Goal: Information Seeking & Learning: Learn about a topic

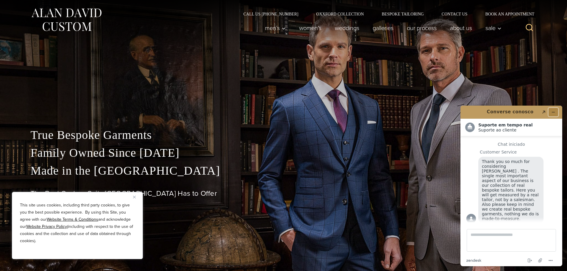
click at [552, 113] on icon "Minimizar widget" at bounding box center [553, 112] width 4 height 4
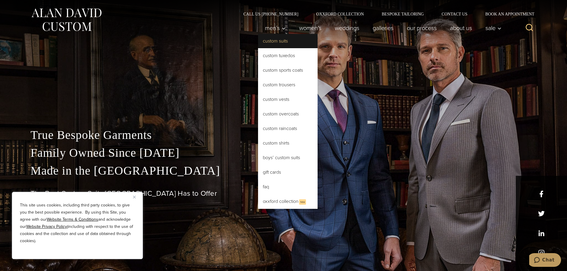
click at [272, 46] on link "Custom Suits" at bounding box center [287, 41] width 59 height 14
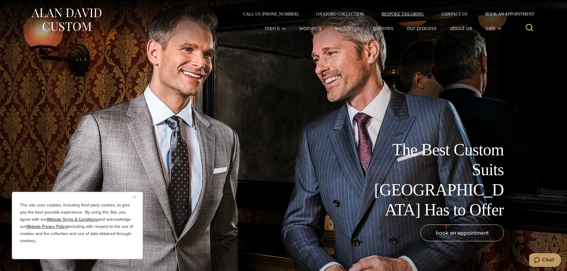
click at [406, 13] on link "Bespoke Tailoring" at bounding box center [402, 14] width 60 height 4
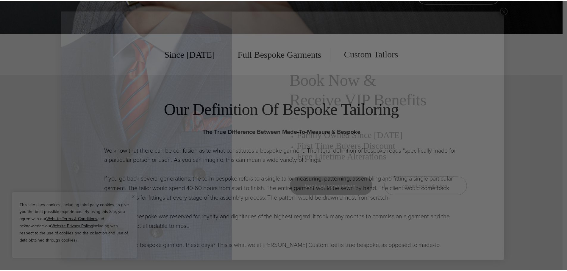
scroll to position [7, 0]
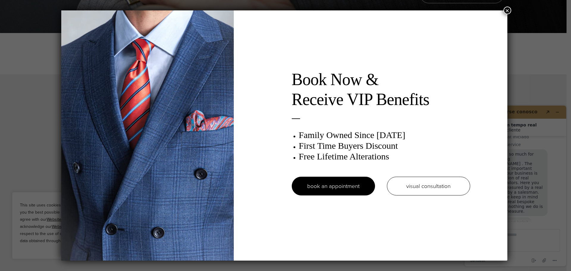
click at [509, 11] on button "×" at bounding box center [508, 11] width 8 height 8
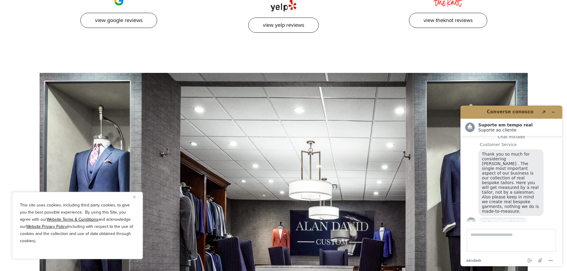
scroll to position [2469, 0]
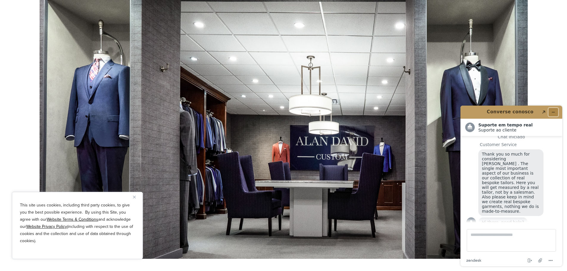
click at [553, 111] on icon "Minimizar widget" at bounding box center [553, 112] width 4 height 4
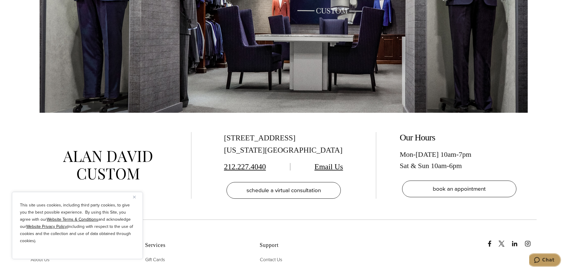
scroll to position [2707, 0]
